Goal: Task Accomplishment & Management: Use online tool/utility

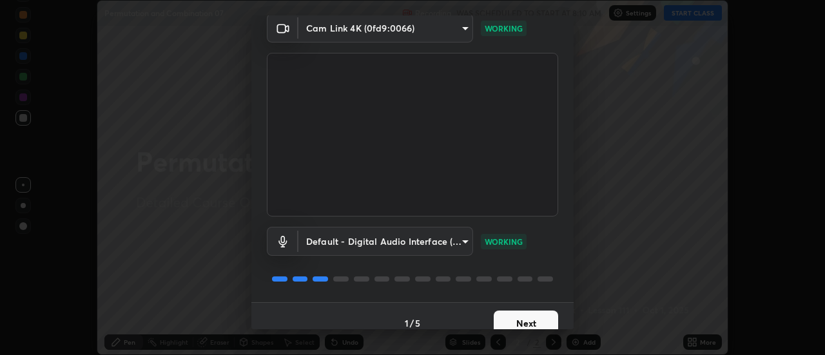
scroll to position [68, 0]
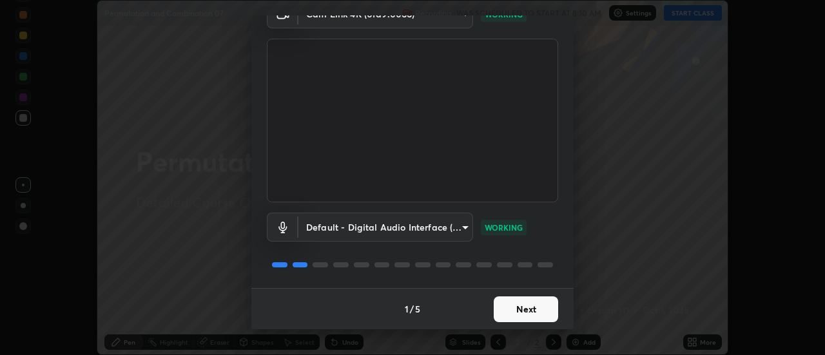
click at [536, 304] on button "Next" at bounding box center [526, 309] width 64 height 26
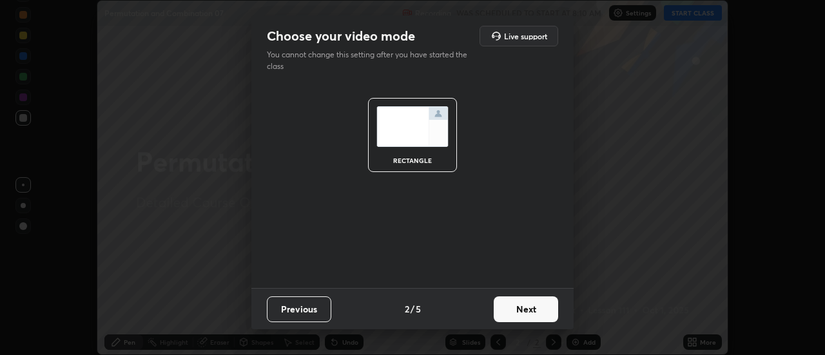
scroll to position [0, 0]
click at [539, 310] on button "Next" at bounding box center [526, 309] width 64 height 26
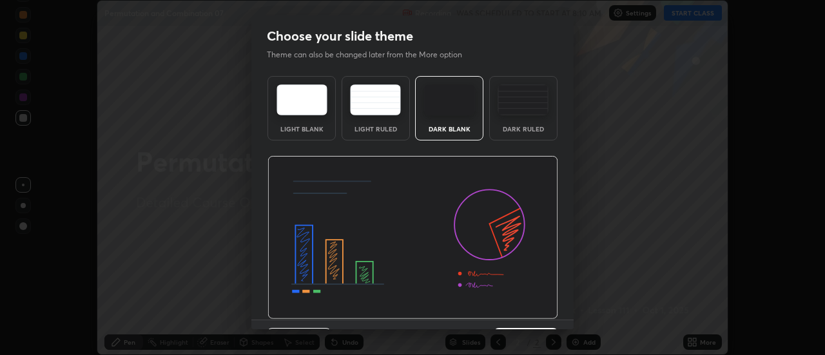
scroll to position [32, 0]
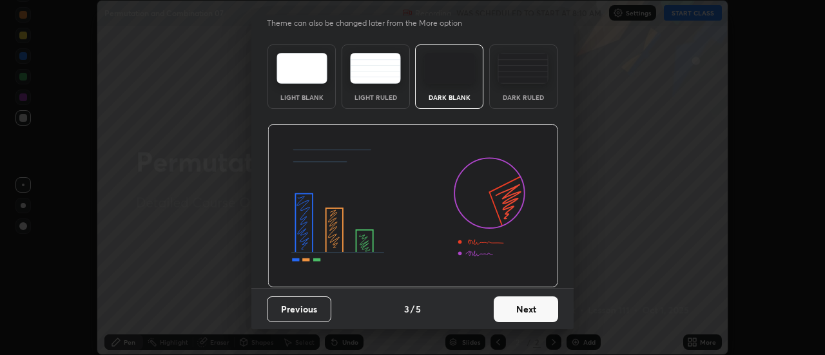
click at [534, 311] on button "Next" at bounding box center [526, 309] width 64 height 26
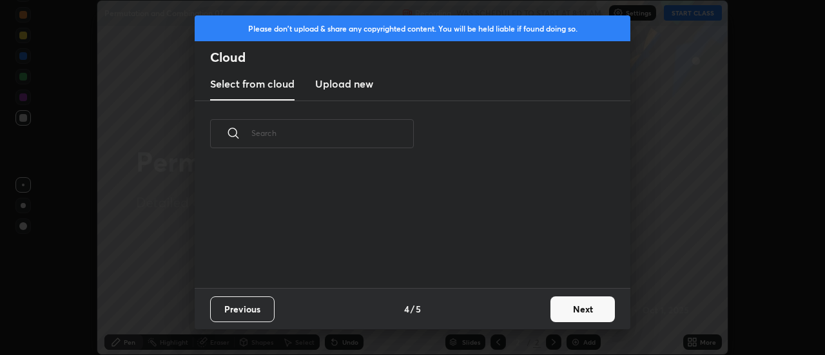
scroll to position [121, 414]
click at [567, 300] on button "Next" at bounding box center [582, 309] width 64 height 26
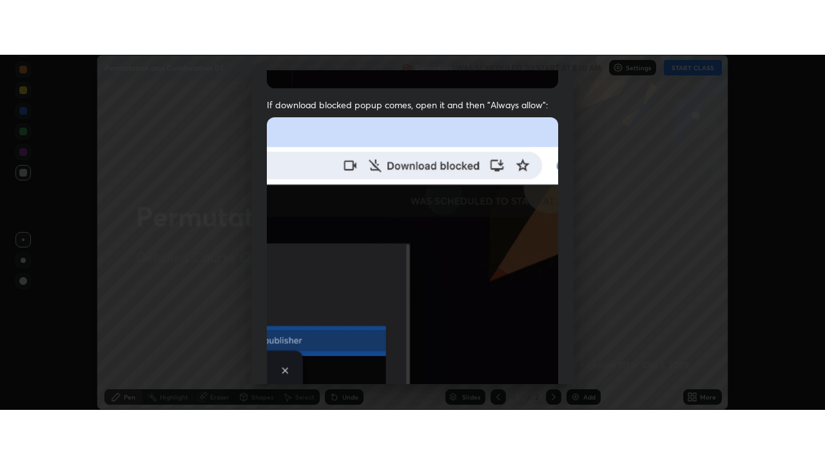
scroll to position [331, 0]
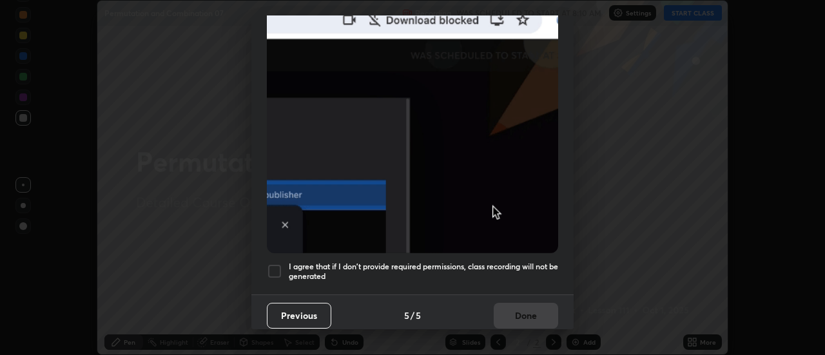
click at [277, 264] on div at bounding box center [274, 271] width 15 height 15
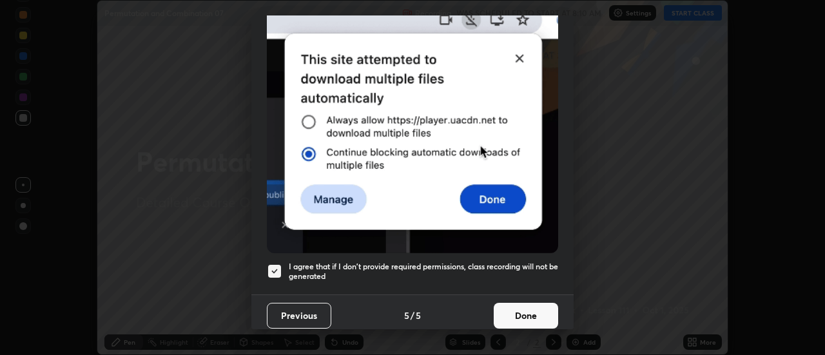
click at [519, 303] on button "Done" at bounding box center [526, 316] width 64 height 26
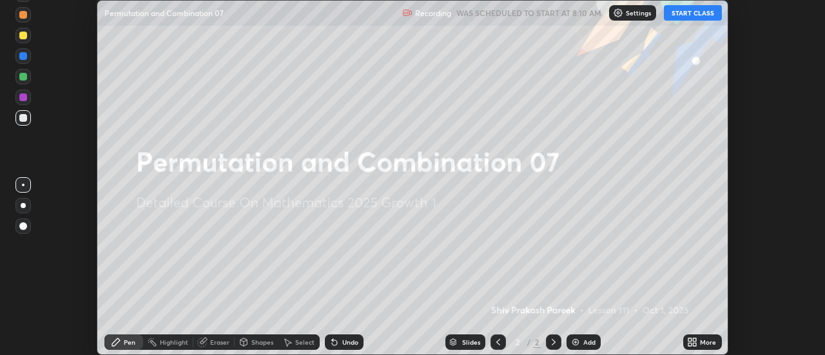
click at [697, 19] on button "START CLASS" at bounding box center [693, 12] width 58 height 15
click at [592, 340] on div "Add" at bounding box center [589, 342] width 12 height 6
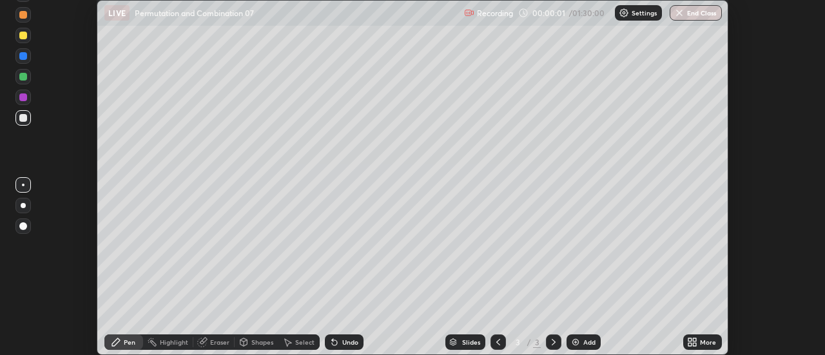
click at [701, 339] on div "More" at bounding box center [708, 342] width 16 height 6
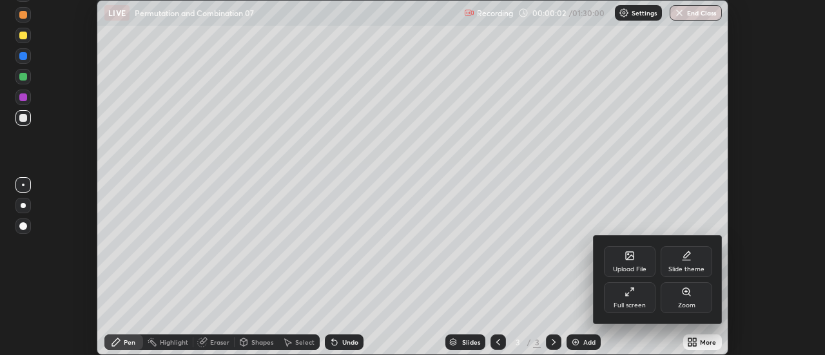
click at [684, 259] on icon at bounding box center [686, 256] width 10 height 10
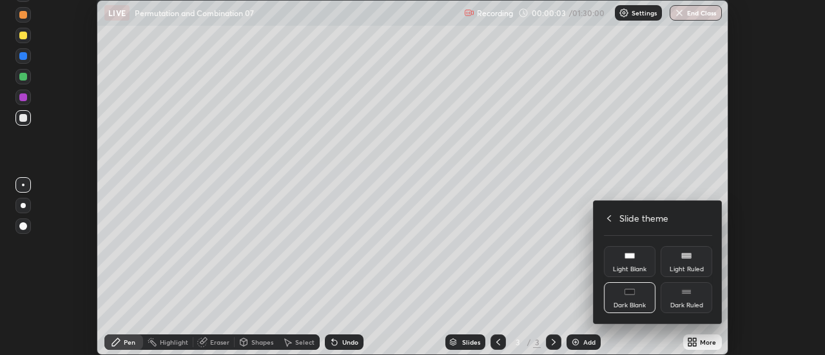
click at [686, 298] on div "Dark Ruled" at bounding box center [687, 297] width 52 height 31
click at [561, 287] on div at bounding box center [412, 177] width 825 height 355
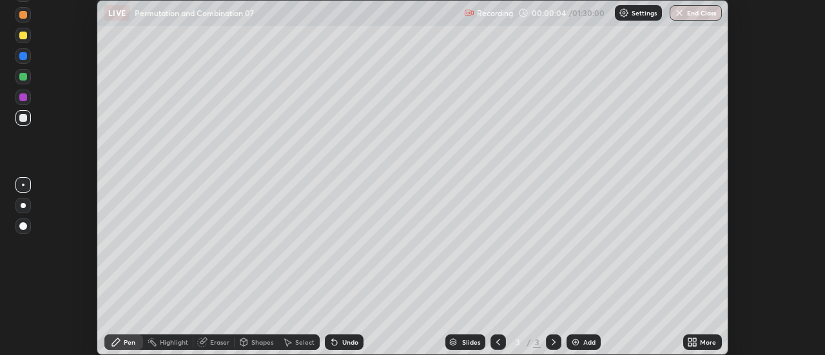
click at [590, 337] on div "Add" at bounding box center [583, 341] width 34 height 15
click at [701, 338] on div "More" at bounding box center [702, 341] width 39 height 15
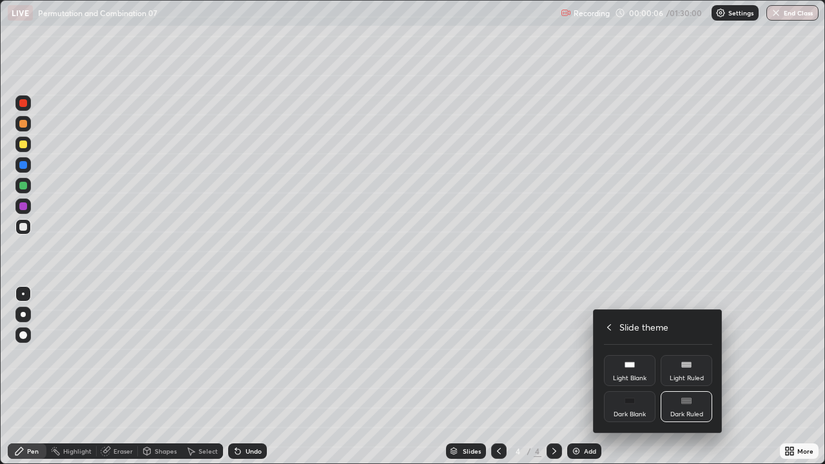
scroll to position [464, 825]
click at [608, 329] on icon at bounding box center [609, 327] width 10 height 10
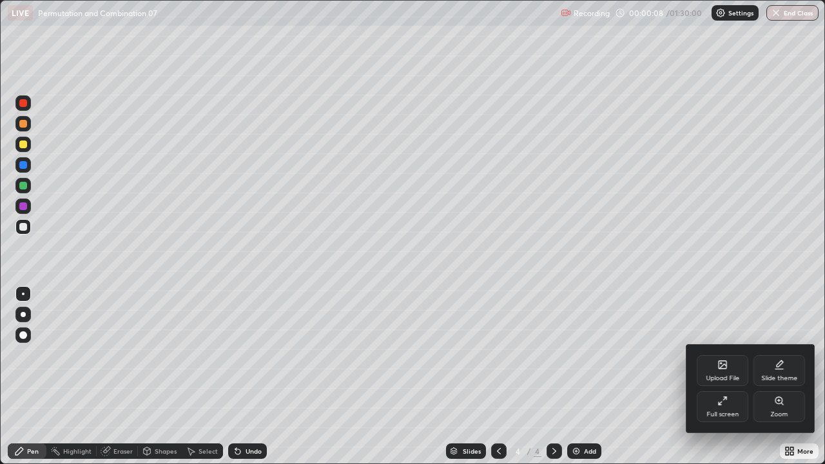
click at [563, 351] on div at bounding box center [412, 232] width 825 height 464
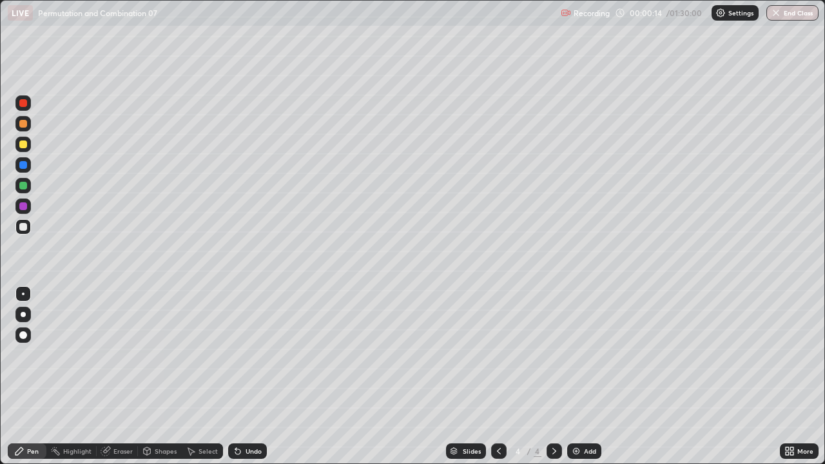
click at [26, 144] on div at bounding box center [23, 144] width 8 height 8
click at [26, 226] on div at bounding box center [23, 227] width 8 height 8
click at [23, 183] on div at bounding box center [23, 186] width 8 height 8
click at [24, 227] on div at bounding box center [23, 227] width 8 height 8
click at [28, 181] on div at bounding box center [22, 185] width 15 height 15
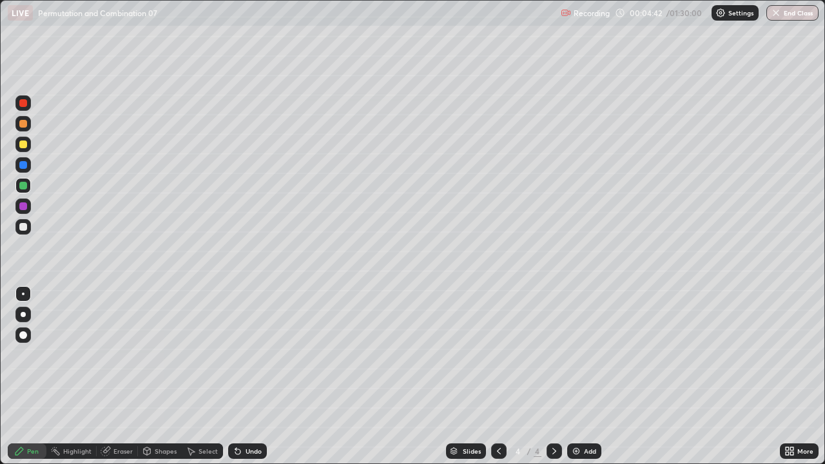
click at [24, 227] on div at bounding box center [23, 227] width 8 height 8
click at [588, 354] on div "Add" at bounding box center [590, 451] width 12 height 6
click at [23, 185] on div at bounding box center [23, 186] width 8 height 8
click at [20, 221] on div at bounding box center [22, 226] width 15 height 15
click at [579, 354] on div "Add" at bounding box center [584, 450] width 34 height 15
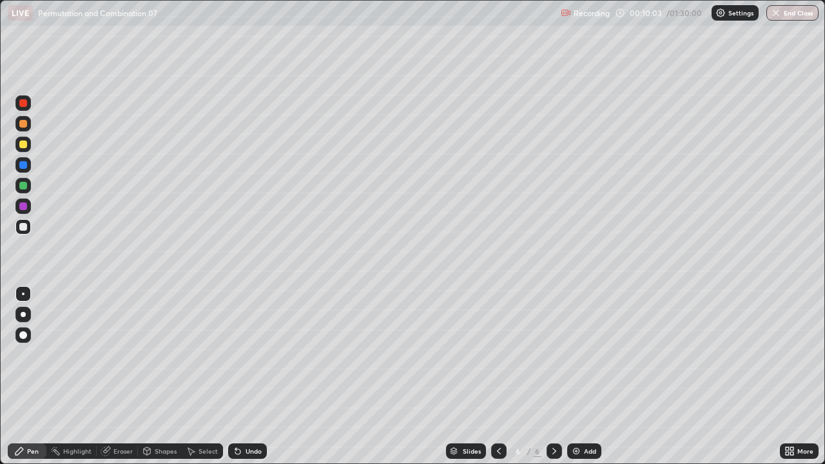
click at [25, 186] on div at bounding box center [23, 186] width 8 height 8
click at [585, 354] on div "Add" at bounding box center [590, 451] width 12 height 6
click at [23, 146] on div at bounding box center [23, 144] width 8 height 8
click at [244, 354] on div "Undo" at bounding box center [247, 450] width 39 height 15
click at [242, 354] on div "Undo" at bounding box center [247, 450] width 39 height 15
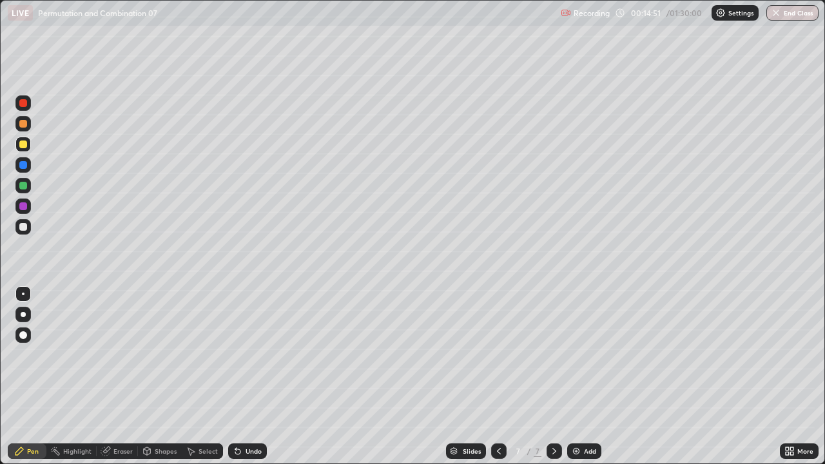
click at [26, 227] on div at bounding box center [23, 227] width 8 height 8
click at [248, 354] on div "Undo" at bounding box center [254, 451] width 16 height 6
click at [250, 354] on div "Undo" at bounding box center [254, 451] width 16 height 6
click at [255, 354] on div "Undo" at bounding box center [247, 450] width 39 height 15
click at [24, 185] on div at bounding box center [23, 186] width 8 height 8
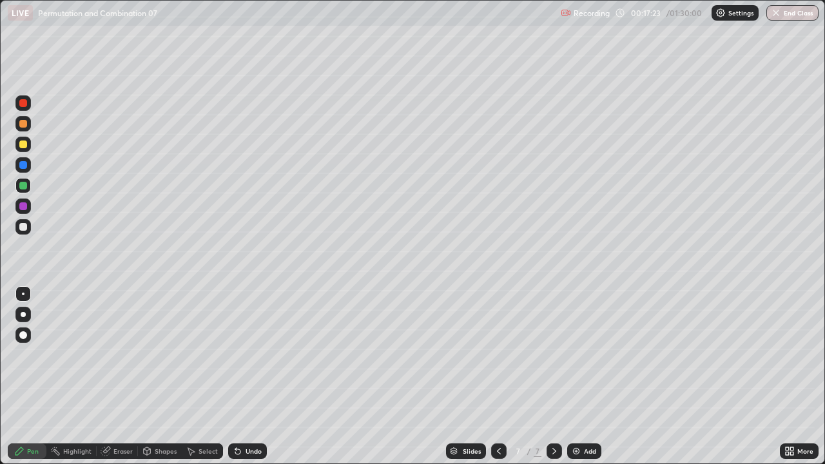
click at [21, 229] on div at bounding box center [23, 227] width 8 height 8
click at [24, 188] on div at bounding box center [23, 186] width 8 height 8
click at [23, 145] on div at bounding box center [23, 144] width 8 height 8
click at [115, 354] on div "Eraser" at bounding box center [122, 451] width 19 height 6
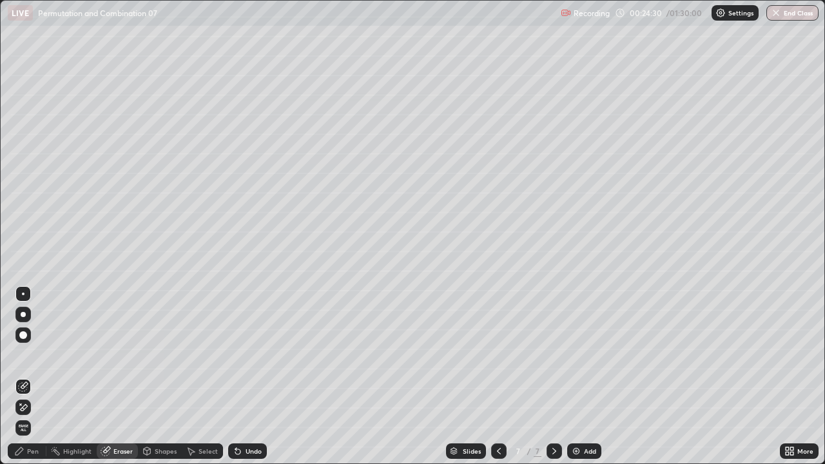
click at [28, 354] on div "Pen" at bounding box center [33, 451] width 12 height 6
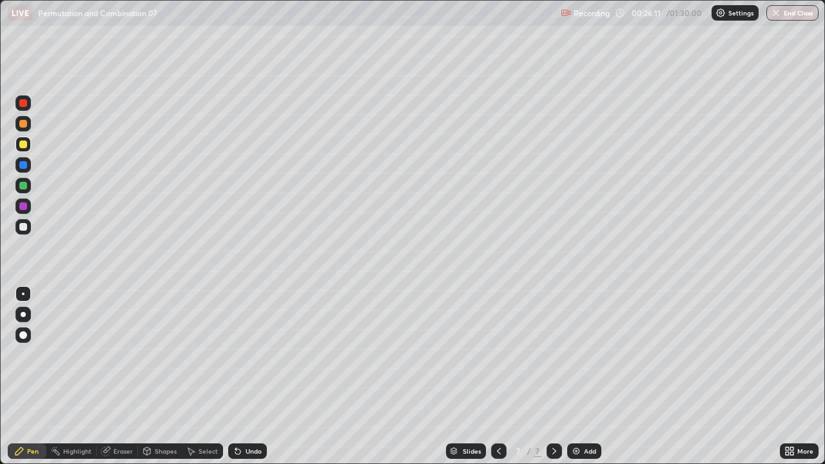
click at [584, 354] on div "Add" at bounding box center [590, 451] width 12 height 6
click at [257, 354] on div "Undo" at bounding box center [247, 450] width 39 height 15
click at [23, 226] on div at bounding box center [23, 227] width 8 height 8
click at [249, 354] on div "Undo" at bounding box center [254, 451] width 16 height 6
click at [28, 184] on div at bounding box center [22, 185] width 15 height 15
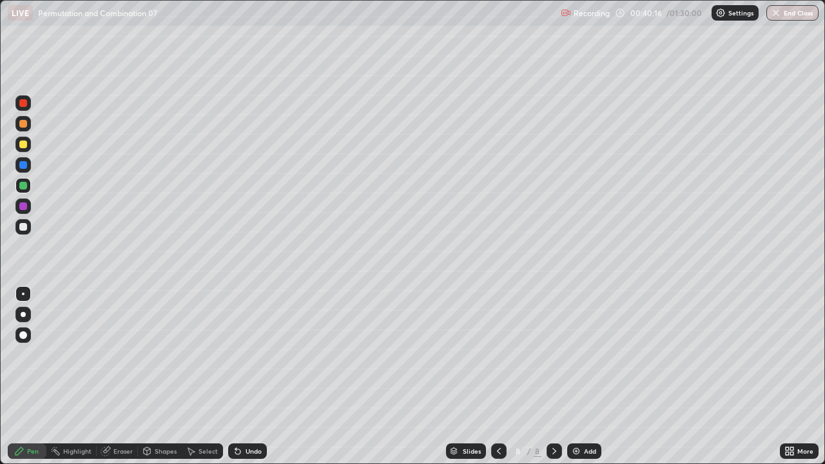
click at [17, 146] on div at bounding box center [22, 144] width 15 height 15
click at [201, 354] on div "Select" at bounding box center [207, 451] width 19 height 6
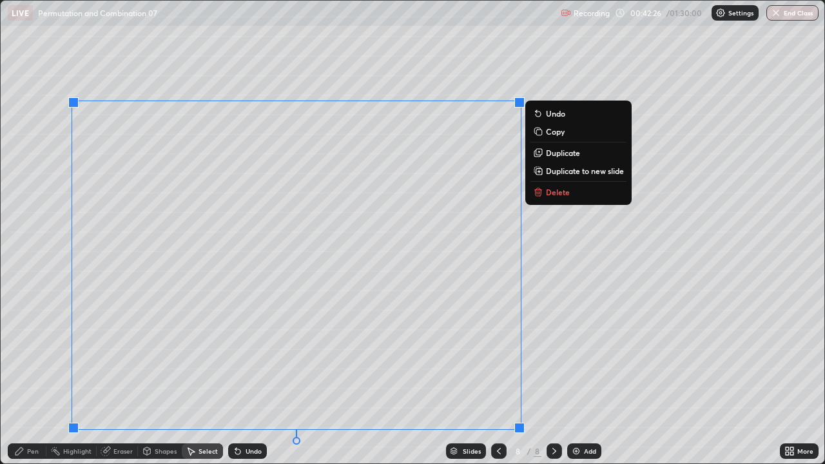
click at [560, 191] on p "Delete" at bounding box center [558, 192] width 24 height 10
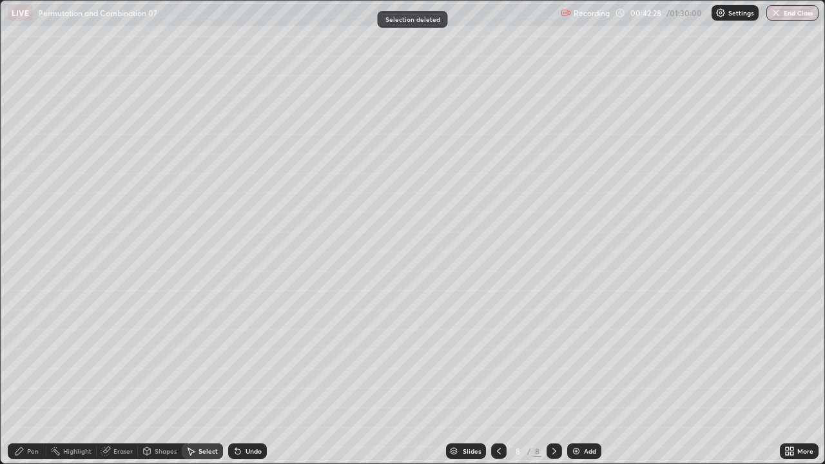
click at [29, 354] on div "Pen" at bounding box center [33, 451] width 12 height 6
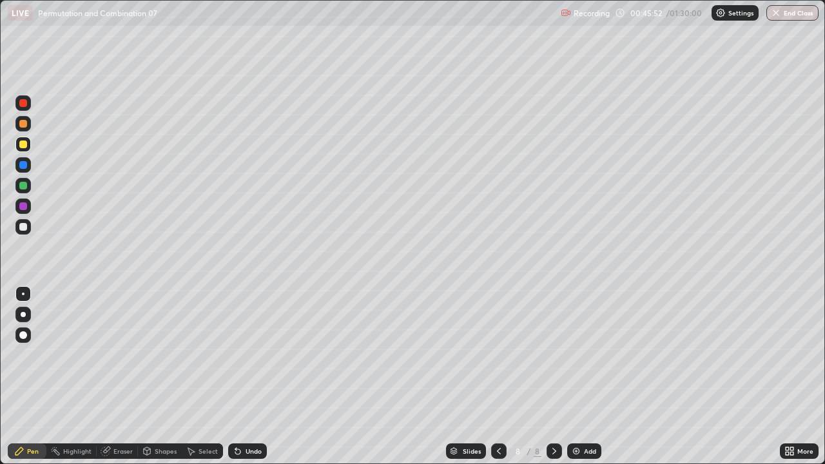
click at [586, 354] on div "Add" at bounding box center [590, 451] width 12 height 6
click at [21, 226] on div at bounding box center [23, 227] width 8 height 8
click at [20, 189] on div at bounding box center [22, 185] width 15 height 15
click at [23, 226] on div at bounding box center [23, 227] width 8 height 8
click at [24, 227] on div at bounding box center [23, 227] width 8 height 8
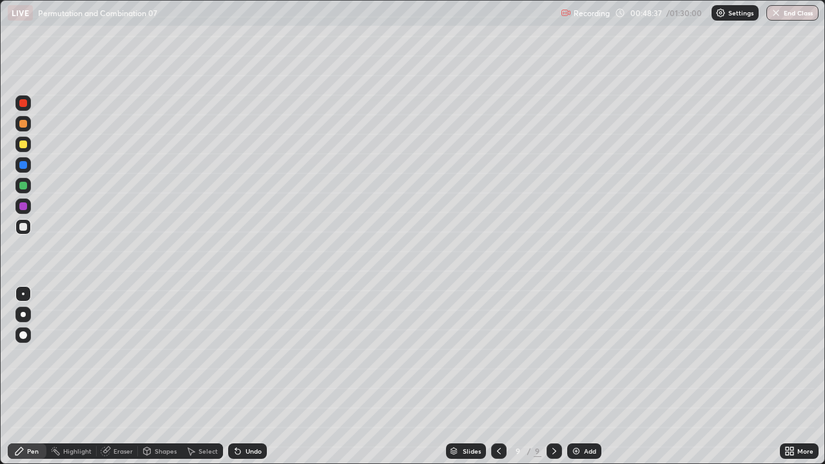
click at [24, 146] on div at bounding box center [23, 144] width 8 height 8
click at [23, 227] on div at bounding box center [23, 227] width 8 height 8
click at [582, 354] on div "Add" at bounding box center [584, 450] width 34 height 15
click at [23, 149] on div at bounding box center [22, 144] width 15 height 15
click at [22, 228] on div at bounding box center [23, 227] width 8 height 8
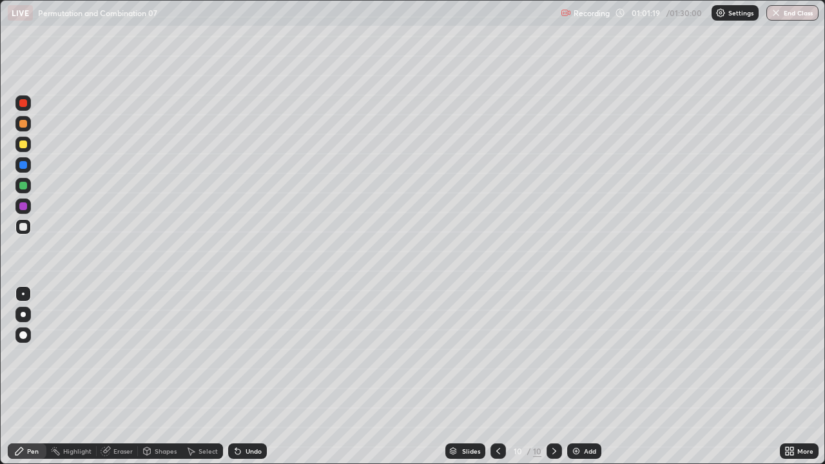
click at [17, 227] on div at bounding box center [22, 226] width 15 height 15
click at [23, 183] on div at bounding box center [23, 186] width 8 height 8
click at [24, 226] on div at bounding box center [23, 227] width 8 height 8
click at [24, 168] on div at bounding box center [23, 165] width 8 height 8
click at [24, 144] on div at bounding box center [23, 144] width 8 height 8
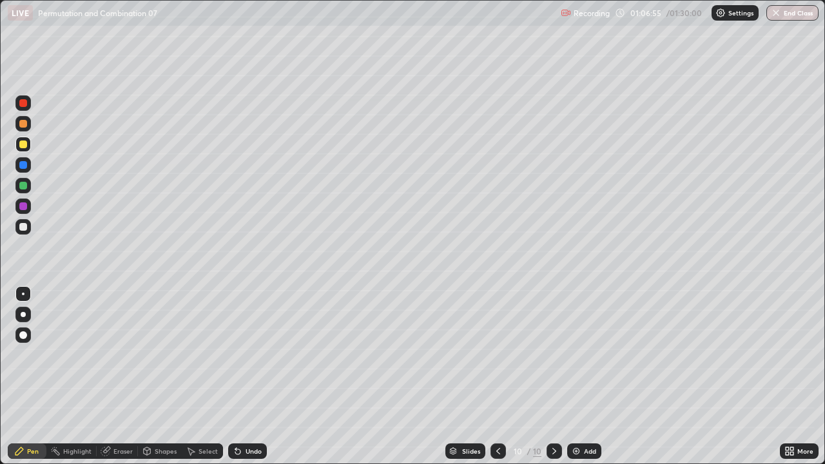
click at [580, 354] on div "Add" at bounding box center [584, 450] width 34 height 15
click at [24, 185] on div at bounding box center [23, 186] width 8 height 8
click at [581, 354] on div "Add" at bounding box center [584, 450] width 34 height 15
click at [23, 227] on div at bounding box center [23, 227] width 8 height 8
click at [23, 150] on div at bounding box center [22, 144] width 15 height 15
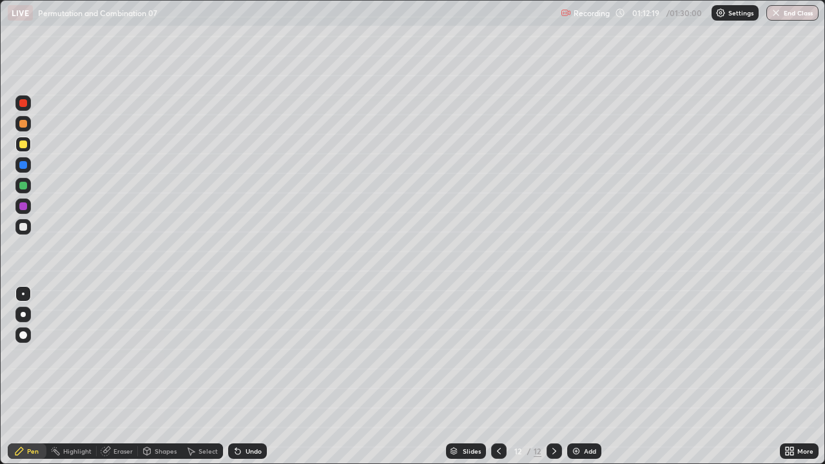
click at [254, 354] on div "Undo" at bounding box center [254, 451] width 16 height 6
click at [592, 354] on div "Add" at bounding box center [590, 451] width 12 height 6
click at [24, 230] on div at bounding box center [23, 227] width 8 height 8
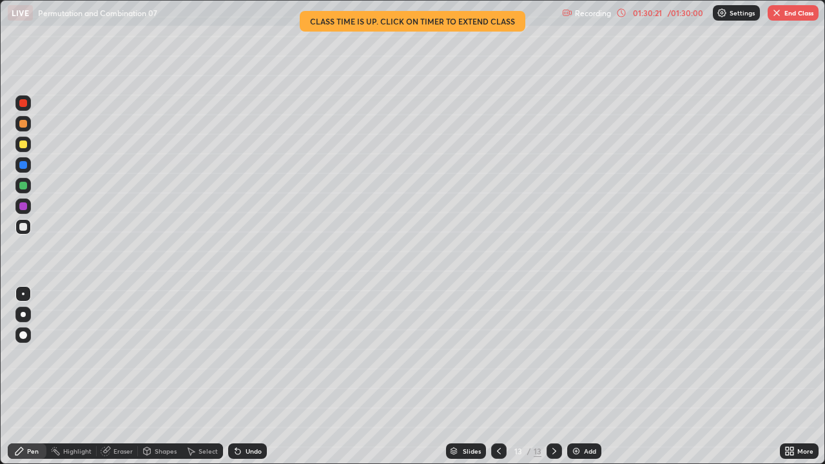
click at [789, 14] on button "End Class" at bounding box center [793, 12] width 51 height 15
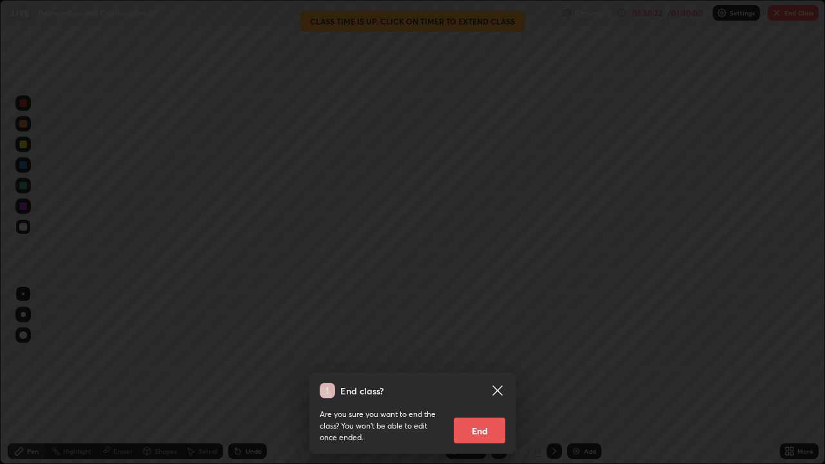
click at [476, 354] on button "End" at bounding box center [480, 431] width 52 height 26
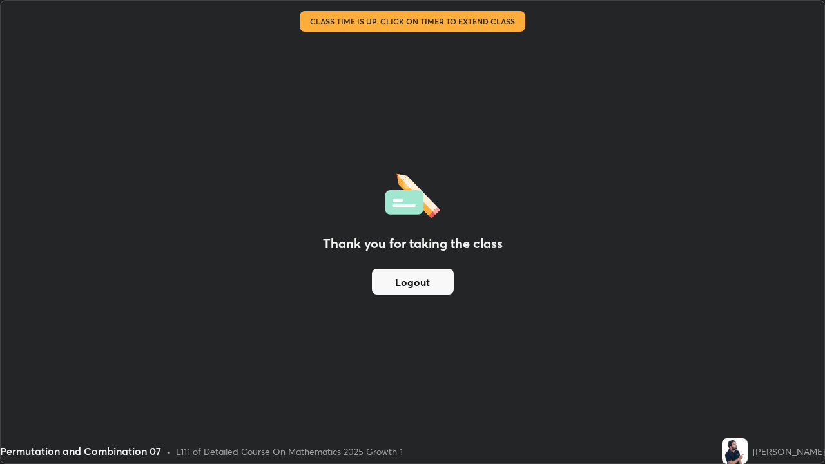
click at [406, 283] on button "Logout" at bounding box center [413, 282] width 82 height 26
